Goal: Navigation & Orientation: Find specific page/section

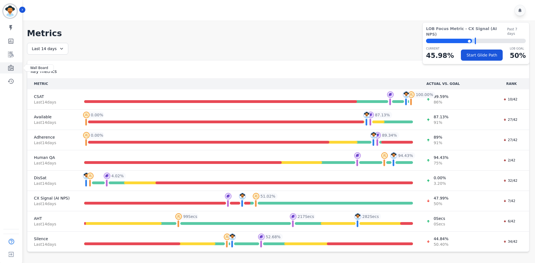
click at [9, 69] on icon "Sidebar" at bounding box center [11, 68] width 7 height 7
